Goal: Task Accomplishment & Management: Manage account settings

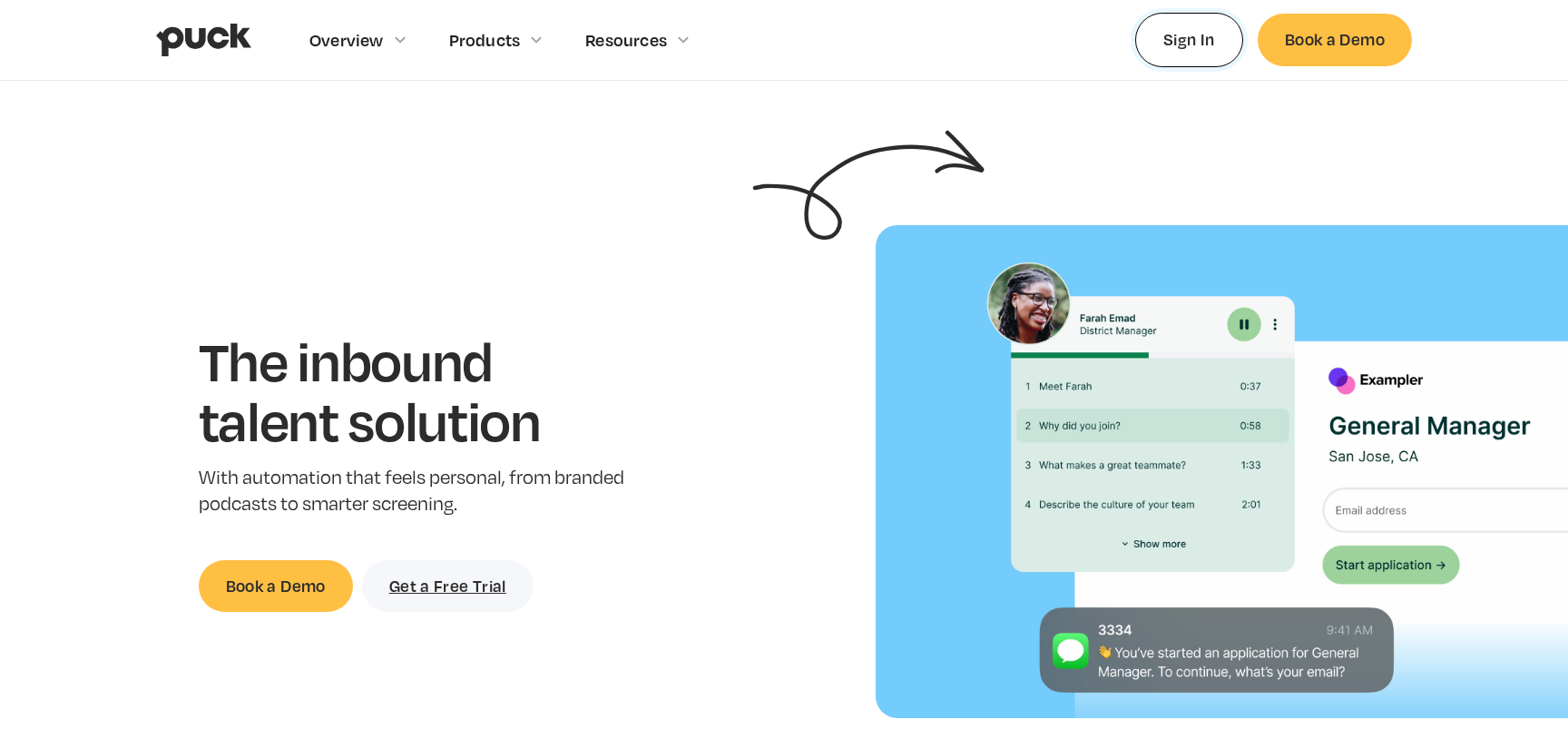
click at [1192, 34] on link "Sign In" at bounding box center [1189, 40] width 108 height 53
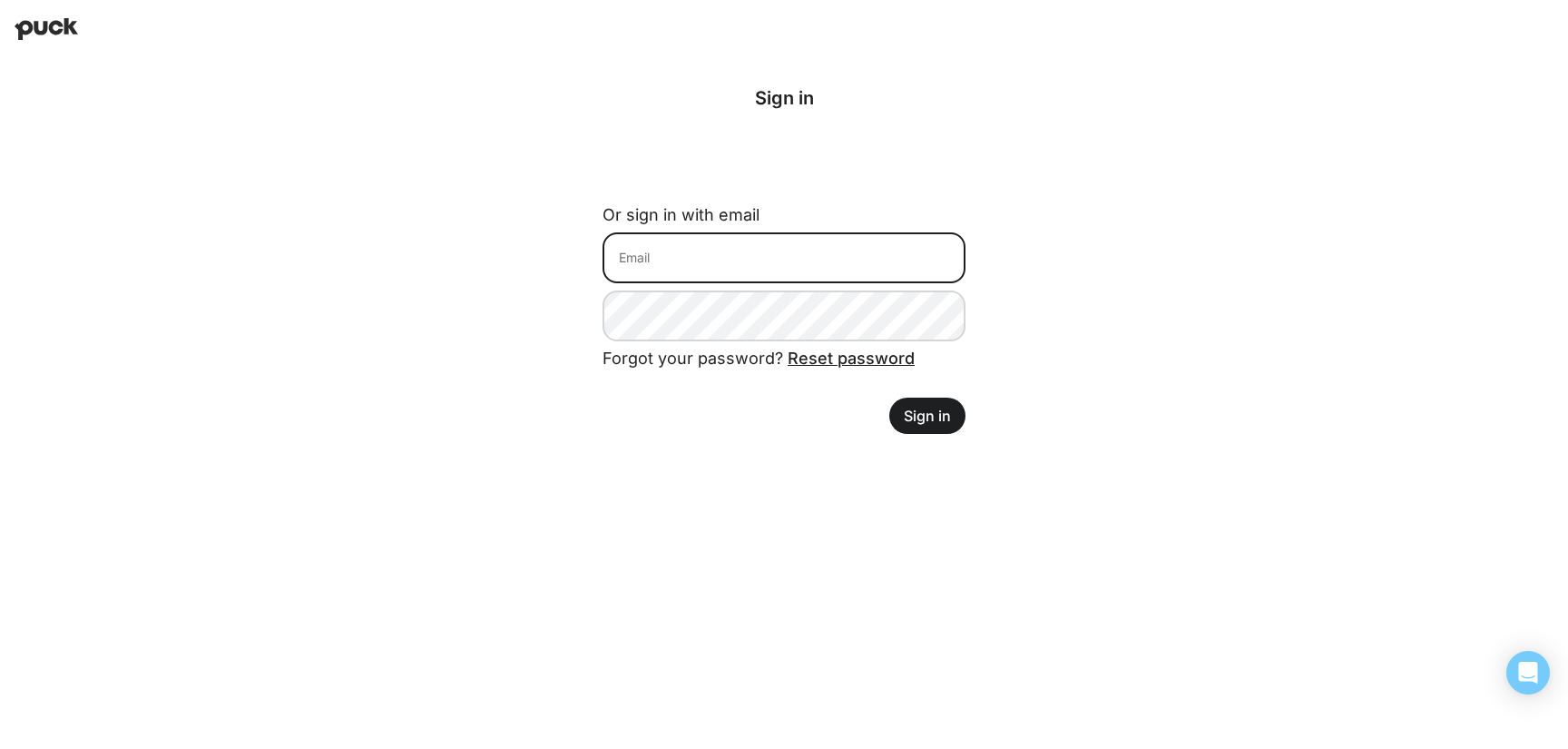
click at [828, 241] on input at bounding box center [784, 257] width 363 height 51
type input "matt.eyre@avalara.com"
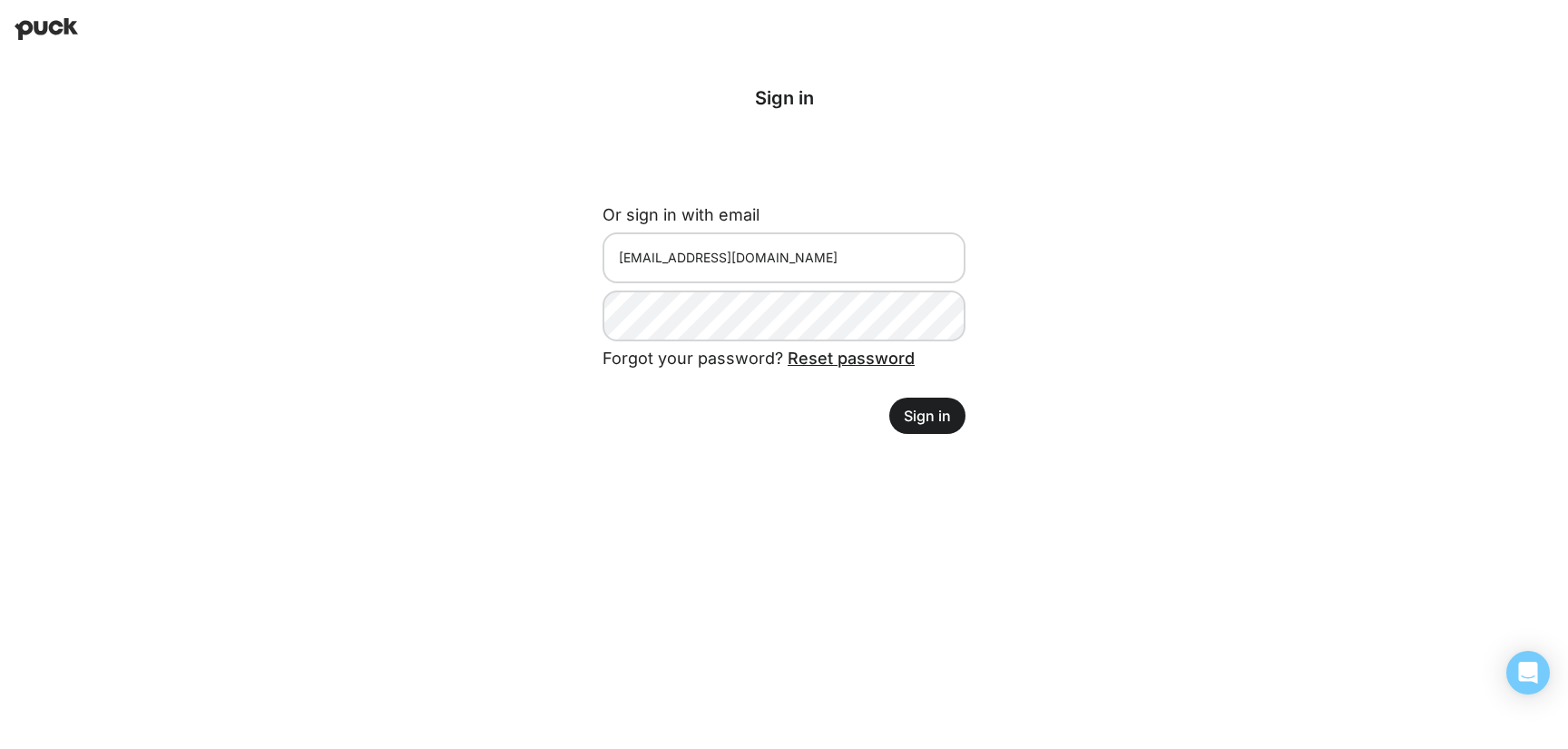
click at [935, 415] on button "Sign in" at bounding box center [927, 415] width 76 height 36
